Goal: Ask a question

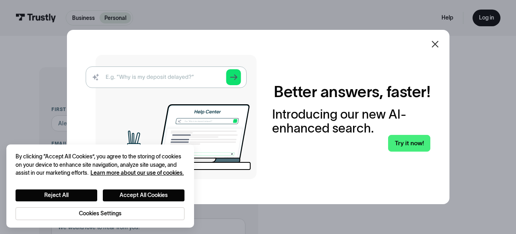
click at [435, 41] on icon at bounding box center [434, 44] width 7 height 7
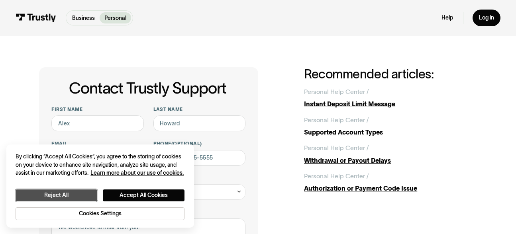
click at [59, 195] on button "Reject All" at bounding box center [57, 196] width 82 height 12
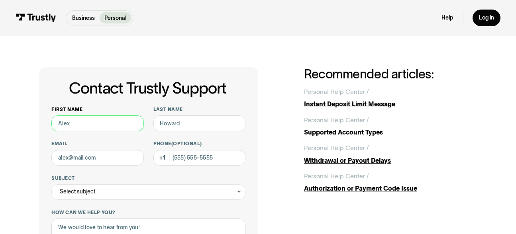
click at [71, 123] on input "First name" at bounding box center [97, 123] width 92 height 16
type input "Margaret"
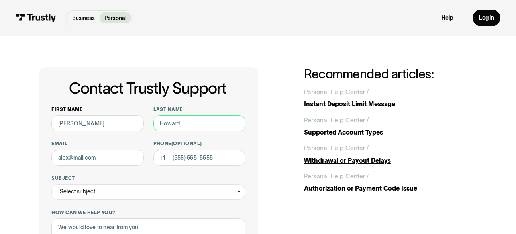
type input "Towler"
click at [101, 153] on input "Email" at bounding box center [97, 158] width 92 height 16
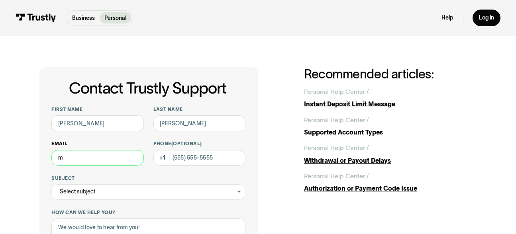
type input "mm"
drag, startPoint x: 120, startPoint y: 158, endPoint x: 52, endPoint y: 164, distance: 68.7
click at [52, 164] on div "Email mm" at bounding box center [97, 153] width 92 height 25
type input "maggietowler@yahoo.com"
click at [186, 158] on input "Phone (Optional)" at bounding box center [199, 158] width 92 height 16
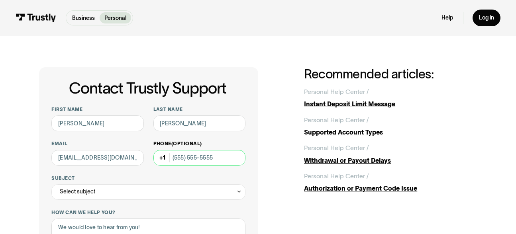
type input "(302) 463-6228"
click at [98, 193] on div "Select subject" at bounding box center [148, 192] width 194 height 16
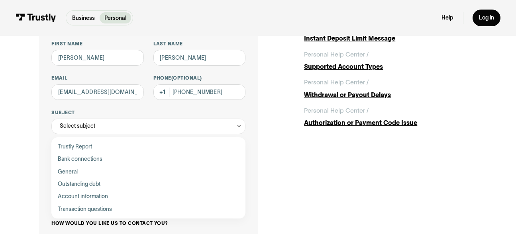
scroll to position [68, 0]
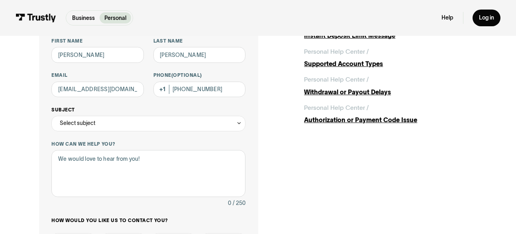
click at [154, 120] on div "Select subject" at bounding box center [148, 124] width 194 height 16
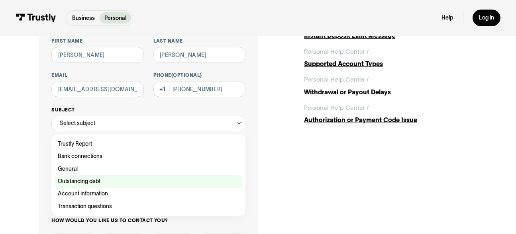
click at [93, 182] on div "Contact Trustly Support" at bounding box center [149, 181] width 188 height 12
type input "**********"
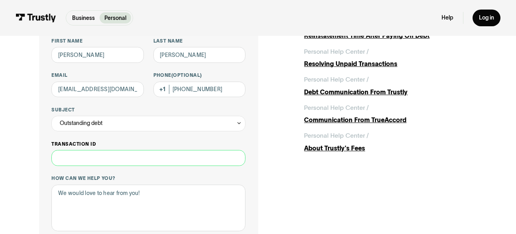
click at [72, 162] on input "Transaction ID" at bounding box center [148, 158] width 194 height 16
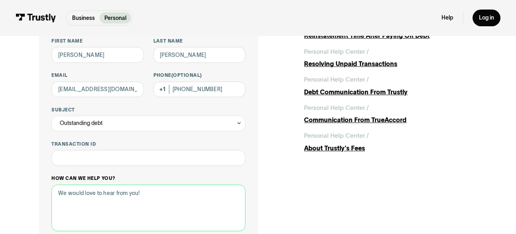
click at [69, 195] on textarea "How can we help you?" at bounding box center [148, 208] width 194 height 47
click at [70, 196] on textarea "Can someone please call me regarding an email I received today (8/14" at bounding box center [148, 208] width 194 height 47
click at [211, 194] on textarea "Can please call me regarding an email I received today (8/14" at bounding box center [148, 208] width 194 height 47
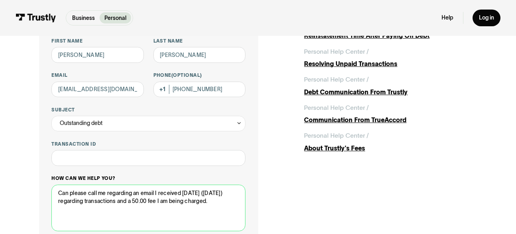
click at [69, 196] on textarea "Can please call me regarding an email I received today (8/14/25) regarding tran…" at bounding box center [148, 208] width 194 height 47
click at [88, 213] on textarea "Can someone from Trustly please call me regarding an email I received today (8/…" at bounding box center [148, 208] width 194 height 47
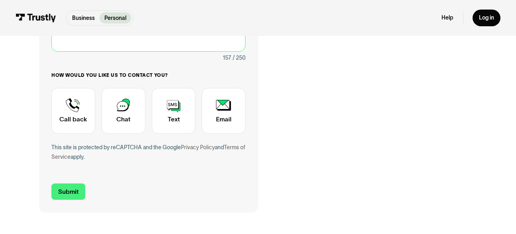
scroll to position [249, 0]
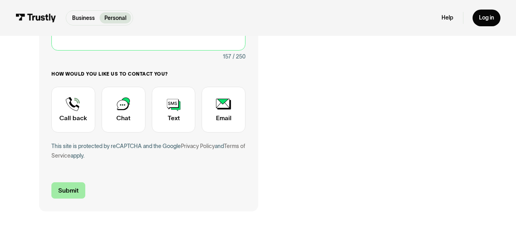
type textarea "Can someone from Trustly please call me regarding an email I received today (8/…"
click at [63, 195] on input "Submit" at bounding box center [67, 190] width 33 height 16
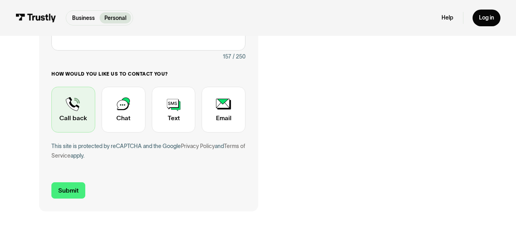
click at [93, 113] on div "Contact Trustly Support" at bounding box center [73, 110] width 44 height 46
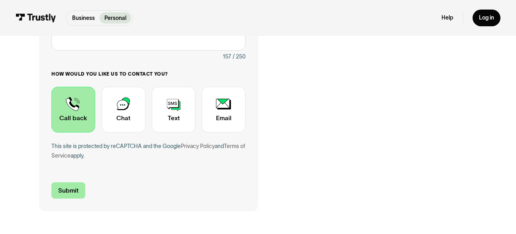
click at [67, 185] on input "Submit" at bounding box center [67, 190] width 33 height 16
type input "+13024636228"
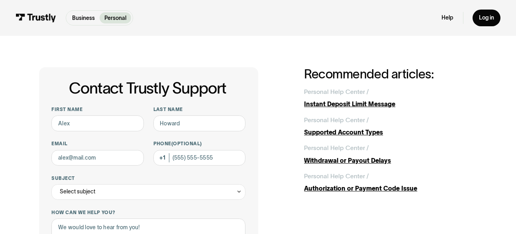
click at [444, 13] on div "Help Log in" at bounding box center [470, 18] width 59 height 16
click at [444, 18] on link "Help" at bounding box center [447, 17] width 12 height 7
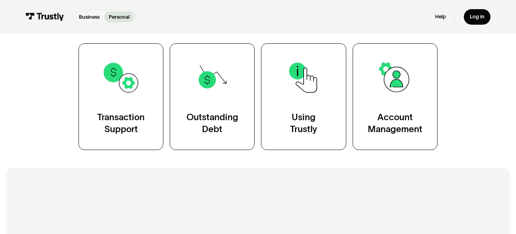
scroll to position [158, 0]
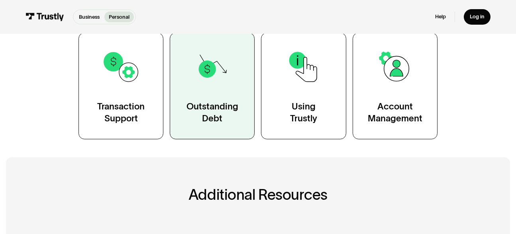
click at [210, 124] on div "Outstanding Debt" at bounding box center [212, 112] width 52 height 23
